Goal: Obtain resource: Obtain resource

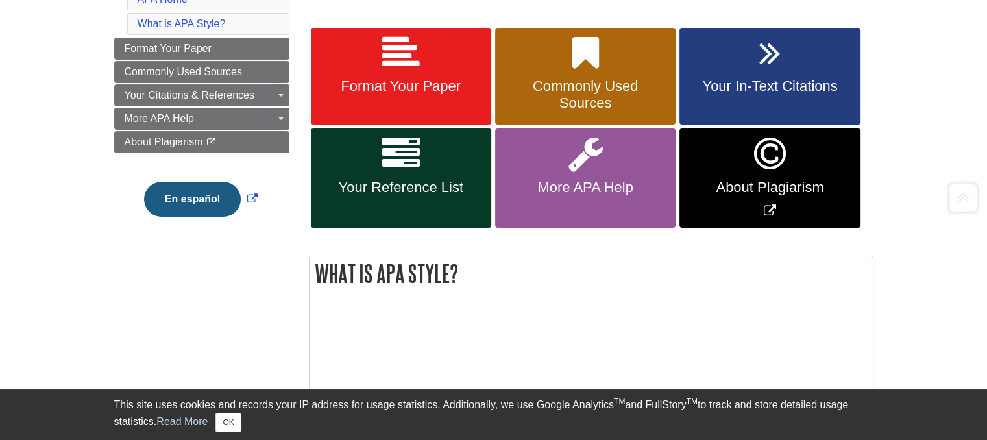
scroll to position [259, 0]
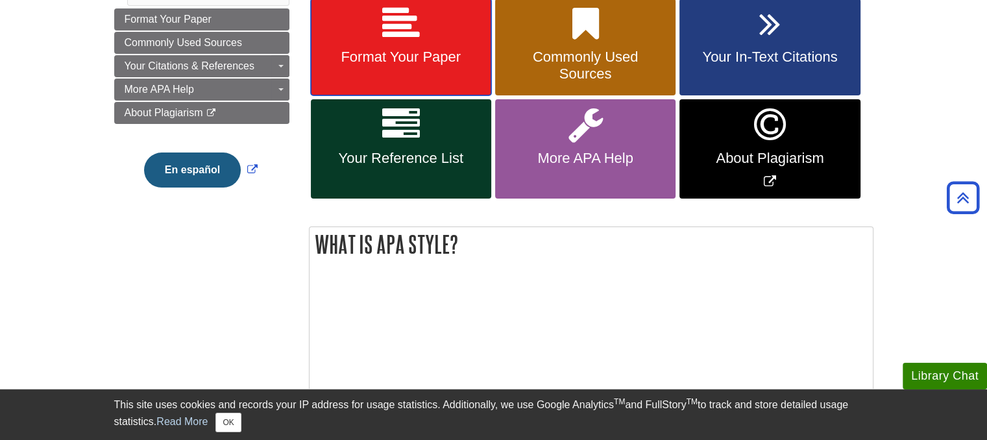
click at [433, 22] on link "Format Your Paper" at bounding box center [401, 47] width 180 height 97
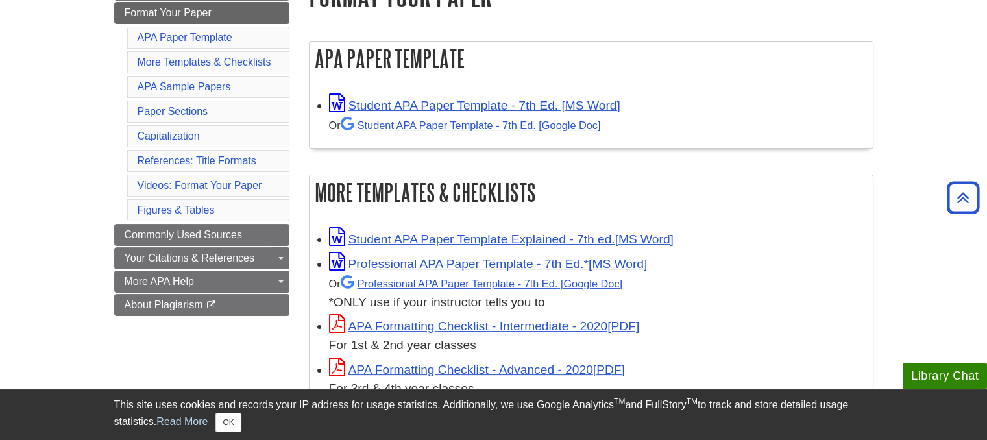
scroll to position [195, 0]
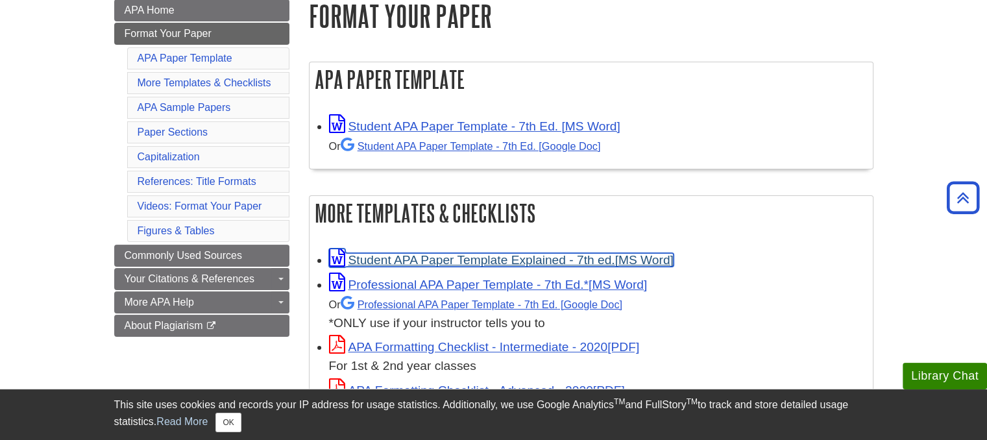
click at [425, 265] on link "Student APA Paper Template Explained - 7th ed." at bounding box center [501, 260] width 344 height 14
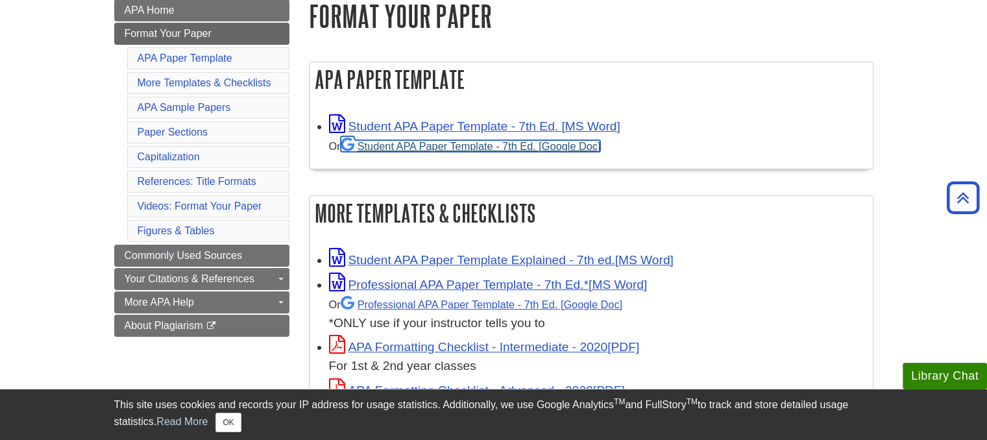
click at [563, 151] on link "Student APA Paper Template - 7th Ed. [Google Doc]" at bounding box center [471, 146] width 260 height 12
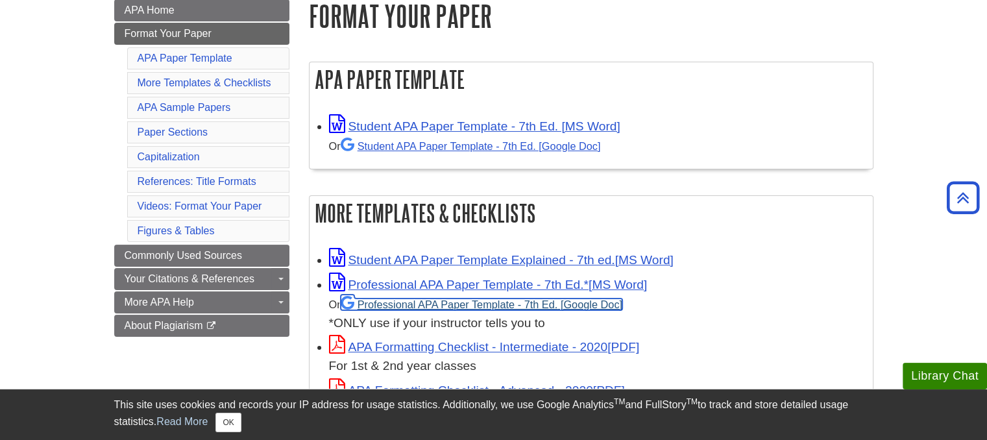
click at [450, 302] on link "Professional APA Paper Template - 7th Ed." at bounding box center [482, 304] width 282 height 12
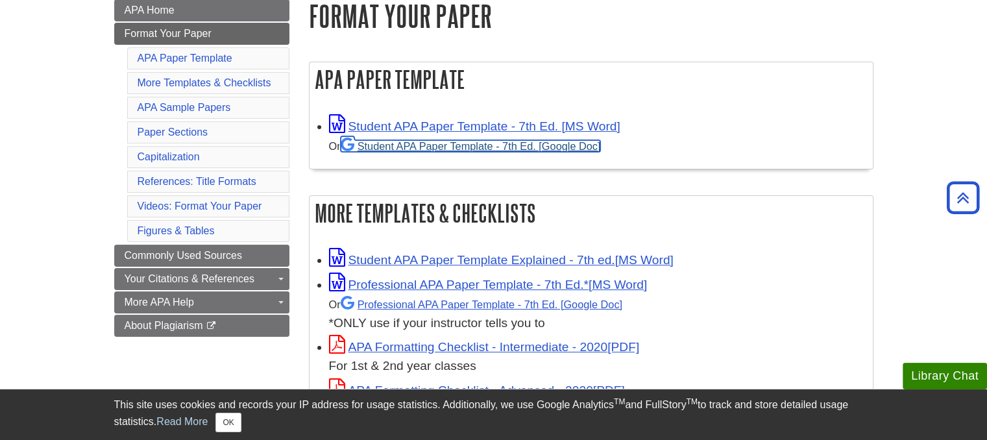
click at [441, 145] on link "Student APA Paper Template - 7th Ed. [Google Doc]" at bounding box center [471, 146] width 260 height 12
